Goal: Transaction & Acquisition: Purchase product/service

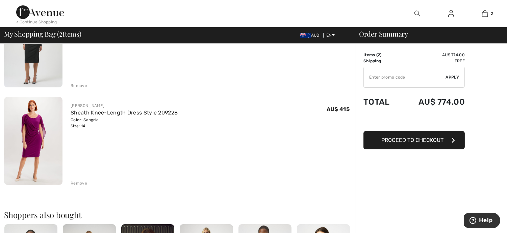
scroll to position [113, 0]
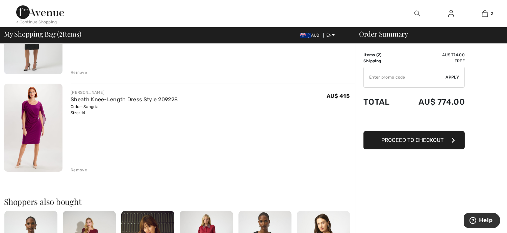
click at [82, 173] on div "Remove" at bounding box center [79, 170] width 17 height 6
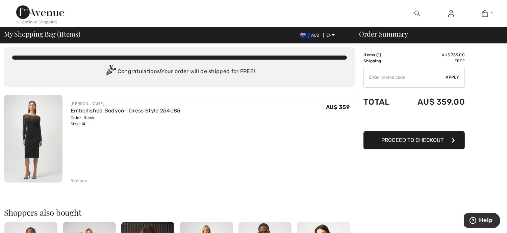
scroll to position [0, 0]
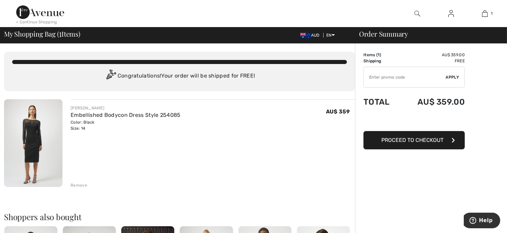
click at [408, 143] on span "Proceed to Checkout" at bounding box center [413, 140] width 62 height 6
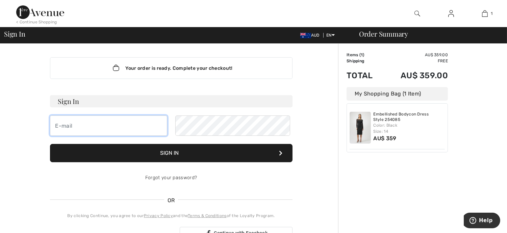
type input "pottergk@bigpond.net.au"
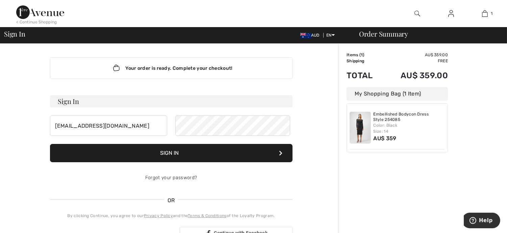
click at [169, 162] on button "Sign In" at bounding box center [171, 153] width 243 height 18
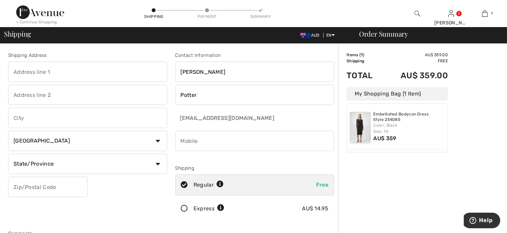
click at [55, 73] on input "text" at bounding box center [87, 72] width 159 height 20
type input "[STREET_ADDRESS][PERSON_NAME]"
type input "Urrbrae"
select select "AU"
type input "5064"
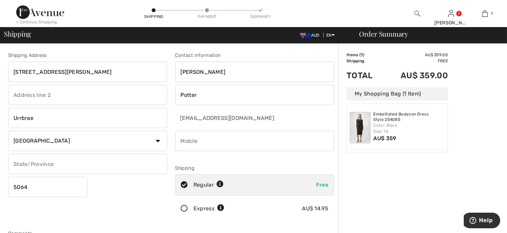
type input "South Australia"
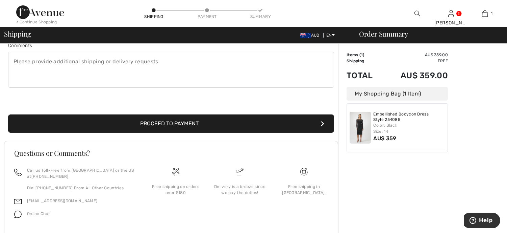
scroll to position [225, 0]
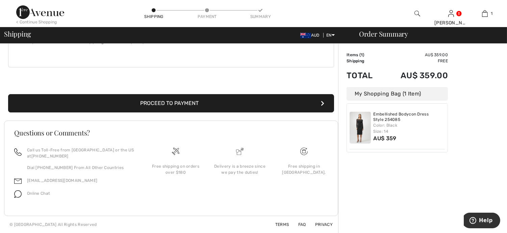
click at [149, 104] on button "Proceed to Payment" at bounding box center [171, 103] width 326 height 18
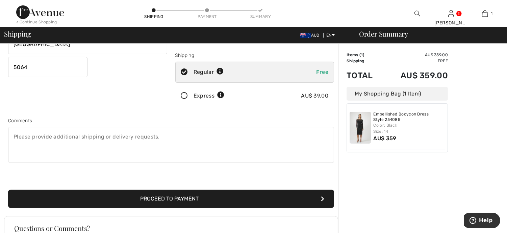
scroll to position [82, 0]
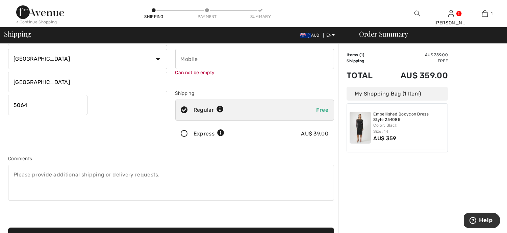
click at [201, 63] on input "phone" at bounding box center [254, 59] width 159 height 20
type input "0418369012"
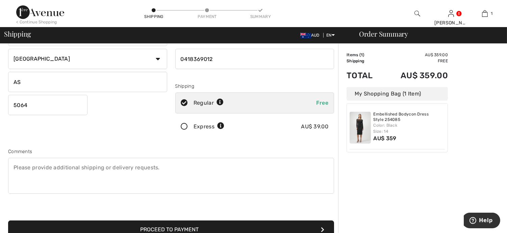
type input "SA"
click at [185, 62] on input "phone" at bounding box center [254, 59] width 159 height 20
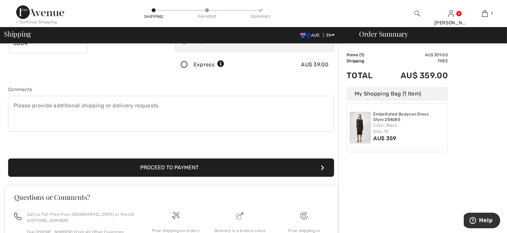
scroll to position [157, 0]
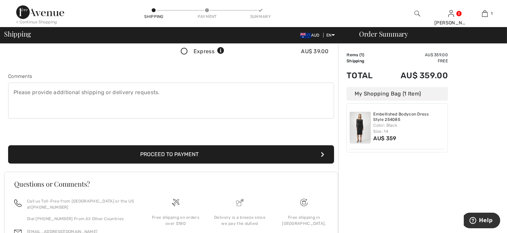
type input "61418369012"
click at [169, 163] on button "Proceed to Payment" at bounding box center [171, 154] width 326 height 18
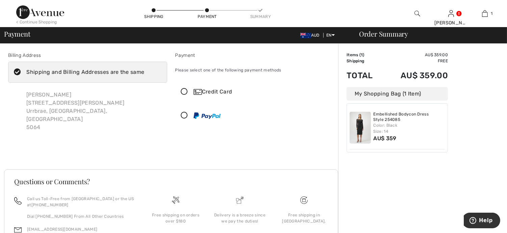
click at [187, 95] on icon at bounding box center [185, 91] width 18 height 7
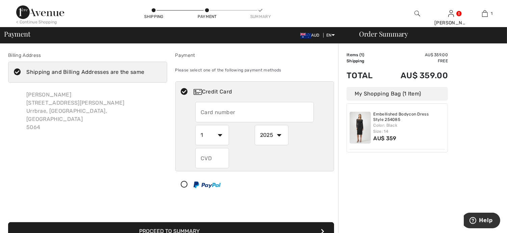
click at [237, 117] on input "text" at bounding box center [254, 112] width 119 height 20
type input "376066889186000"
click at [220, 140] on select "1 2 3 4 5 6 7 8 9 10 11 12" at bounding box center [212, 135] width 34 height 20
select select "2"
click at [196, 132] on select "1 2 3 4 5 6 7 8 9 10 11 12" at bounding box center [212, 135] width 34 height 20
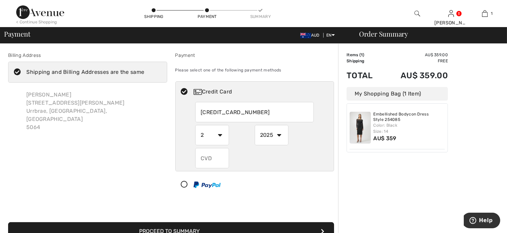
click at [279, 141] on select "2025 2026 2027 2028 2029 2030 2031 2032 2033 2034 2035" at bounding box center [272, 135] width 34 height 20
select select "2029"
click at [255, 132] on select "2025 2026 2027 2028 2029 2030 2031 2032 2033 2034 2035" at bounding box center [272, 135] width 34 height 20
click at [215, 166] on input "text" at bounding box center [212, 158] width 34 height 20
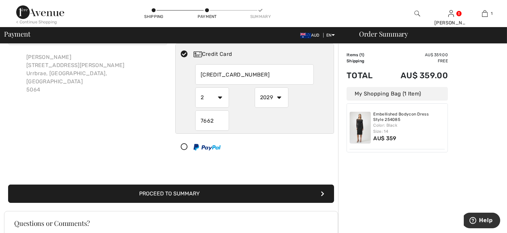
scroll to position [75, 0]
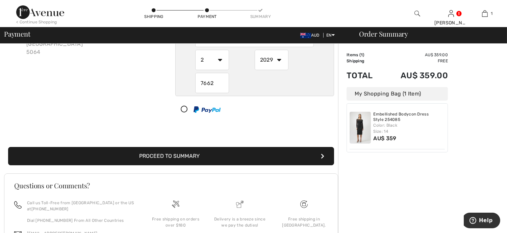
type input "7662"
click at [153, 165] on button "Proceed to Summary" at bounding box center [171, 156] width 326 height 18
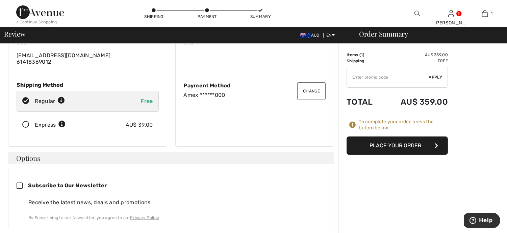
scroll to position [75, 0]
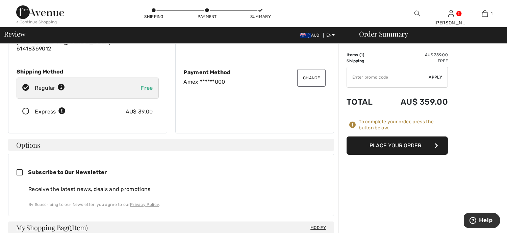
click at [392, 150] on button "Place Your Order" at bounding box center [397, 145] width 101 height 18
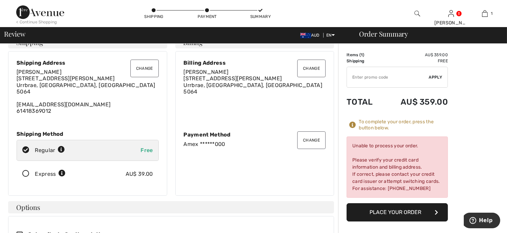
scroll to position [0, 0]
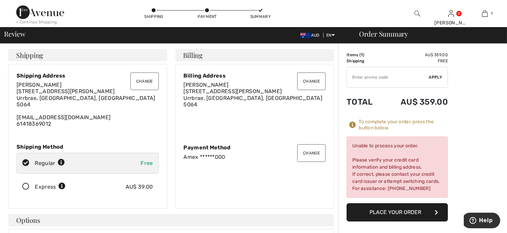
click at [308, 162] on button "Change" at bounding box center [311, 153] width 28 height 18
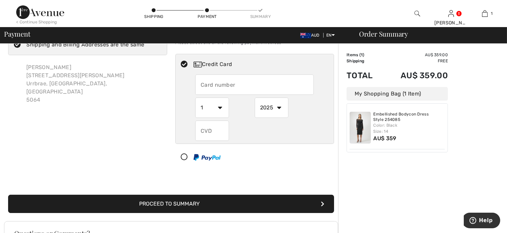
click at [204, 90] on input "text" at bounding box center [254, 84] width 119 height 20
radio input "true"
type input "[CREDIT_CARD_NUMBER]"
click at [222, 113] on select "1 2 3 4 5 6 7 8 9 10 11 12" at bounding box center [212, 107] width 34 height 20
radio input "true"
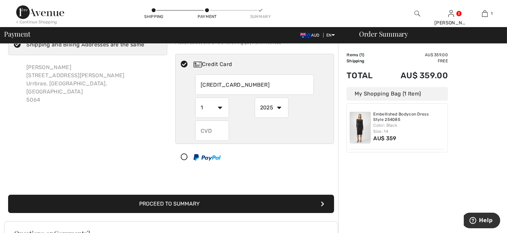
select select "4"
click at [196, 105] on select "1 2 3 4 5 6 7 8 9 10 11 12" at bounding box center [212, 107] width 34 height 20
click at [280, 114] on select "2025 2026 2027 2028 2029 2030 2031 2032 2033 2034 2035" at bounding box center [272, 107] width 34 height 20
radio input "true"
select select "2027"
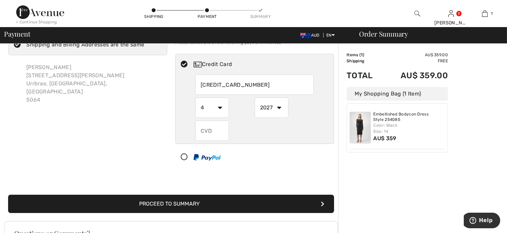
click at [255, 105] on select "2025 2026 2027 2028 2029 2030 2031 2032 2033 2034 2035" at bounding box center [272, 107] width 34 height 20
click at [212, 136] on input "text" at bounding box center [212, 130] width 34 height 20
radio input "true"
type input "494"
click at [159, 213] on button "Proceed to Summary" at bounding box center [171, 203] width 326 height 18
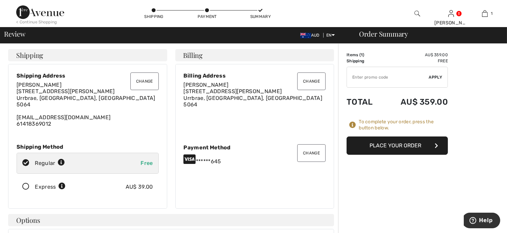
click at [384, 152] on button "Place Your Order" at bounding box center [397, 145] width 101 height 18
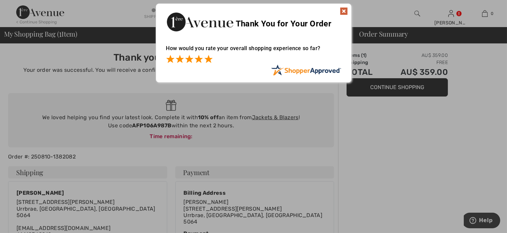
click at [207, 59] on span at bounding box center [208, 59] width 8 height 8
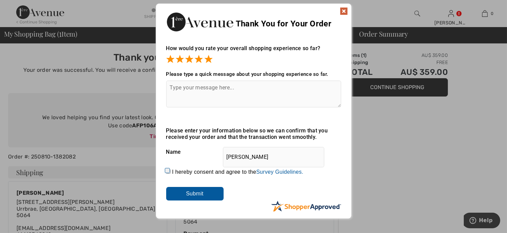
click at [186, 194] on input "Submit" at bounding box center [194, 194] width 57 height 14
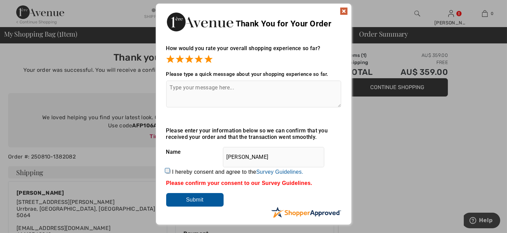
click at [343, 11] on img at bounding box center [344, 11] width 8 height 8
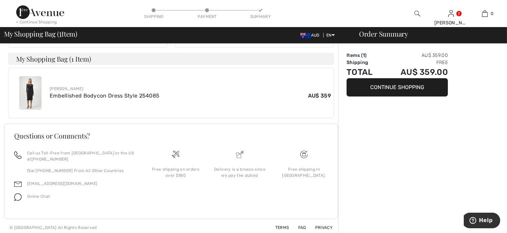
scroll to position [194, 0]
